Goal: Find specific page/section: Find specific page/section

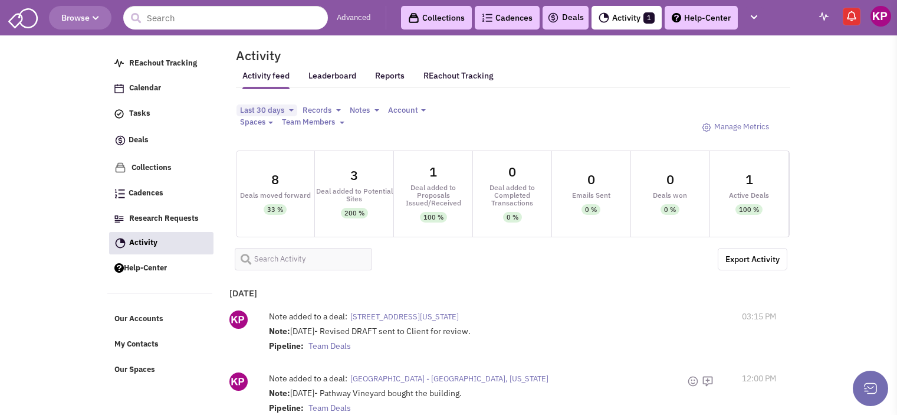
select select
click at [606, 31] on header "Browse Advanced Collections Cadences 0 Deals Activity 1 Help-Center Calendar" at bounding box center [448, 17] width 897 height 35
click at [616, 16] on link "Activity 1" at bounding box center [626, 18] width 70 height 24
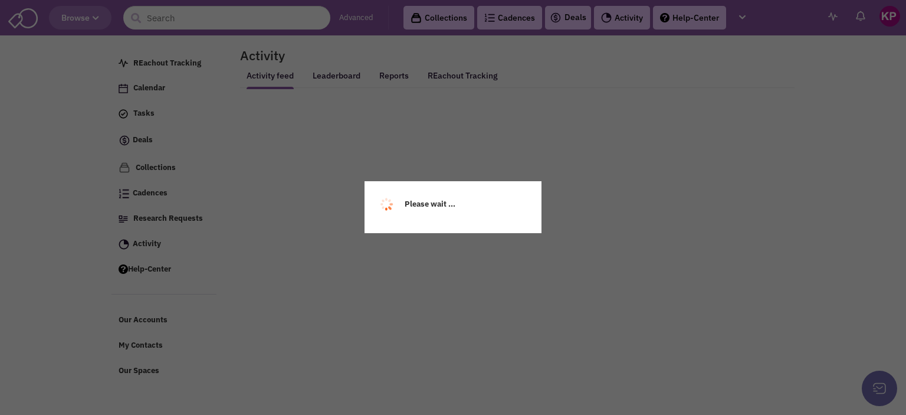
select select
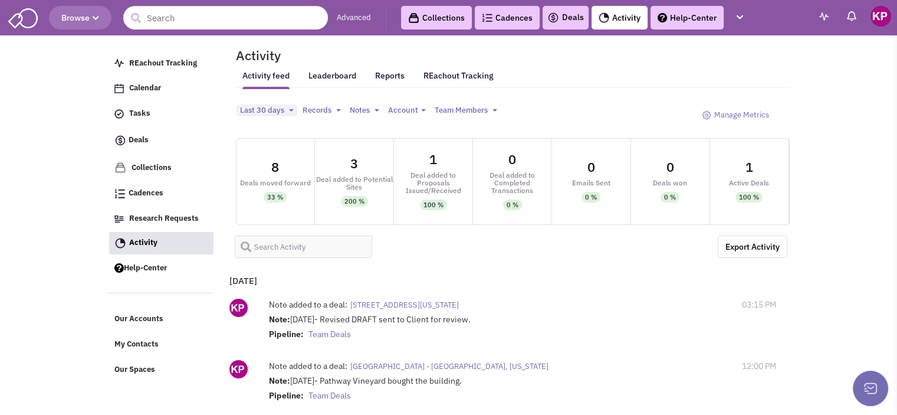
select select
click at [474, 298] on div "Note added to a deal: 2610 Citiplace Ct - Baton Rouge, Louisiana" at bounding box center [478, 305] width 418 height 15
